Goal: Information Seeking & Learning: Learn about a topic

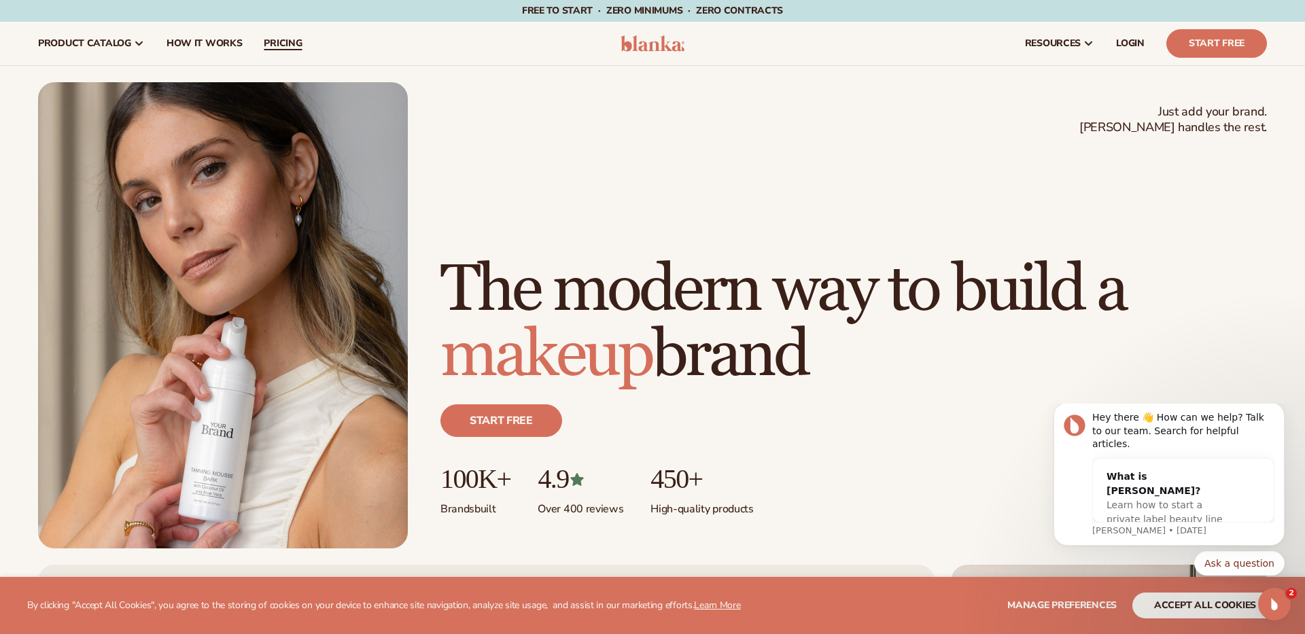
click at [284, 45] on span "pricing" at bounding box center [283, 43] width 38 height 11
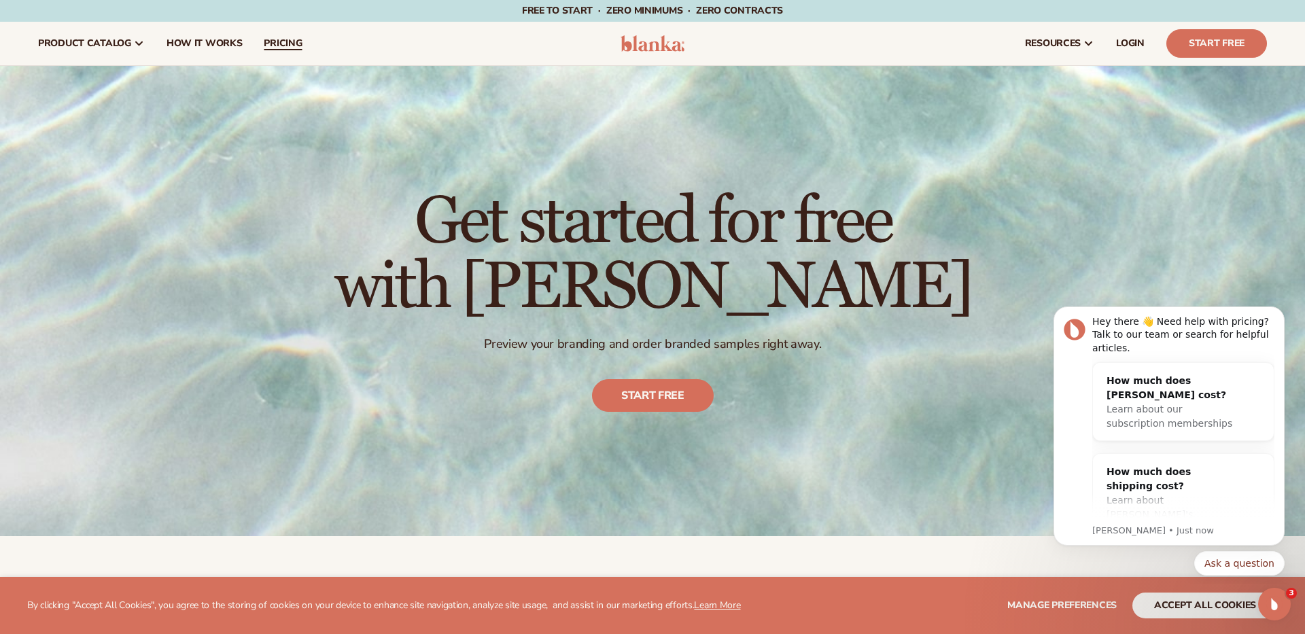
click at [292, 35] on link "pricing" at bounding box center [283, 43] width 60 height 43
